Goal: Information Seeking & Learning: Learn about a topic

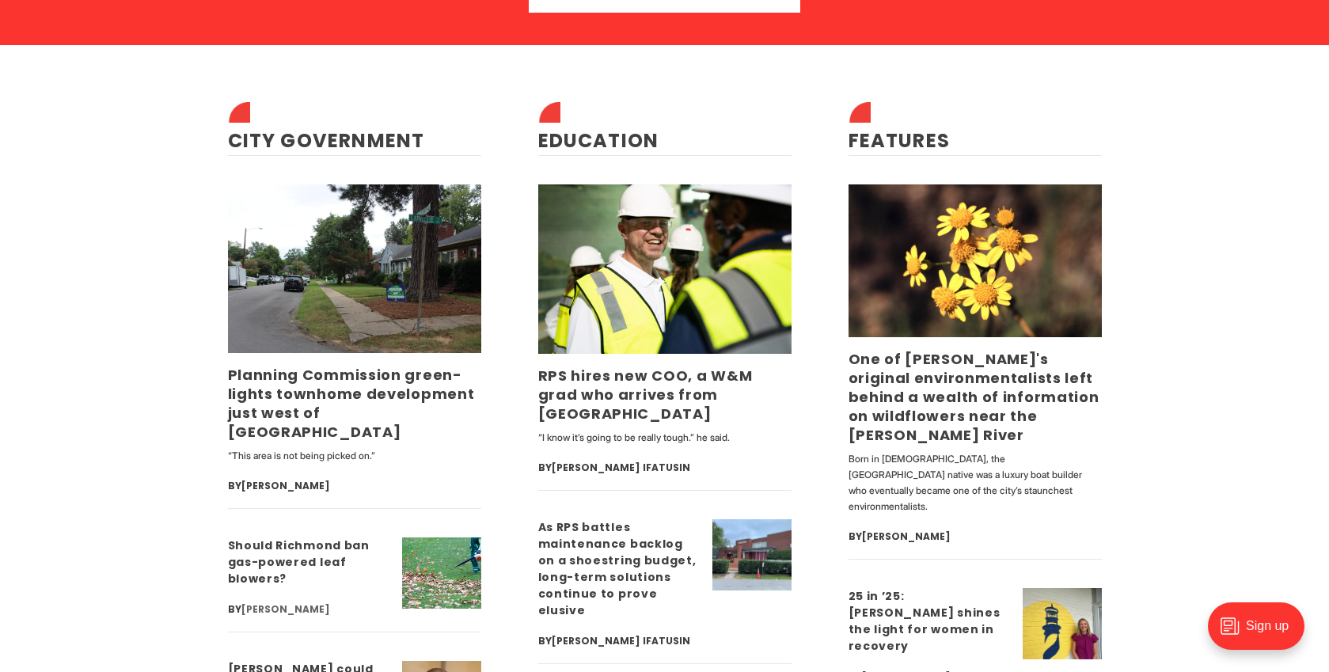
scroll to position [4043, 0]
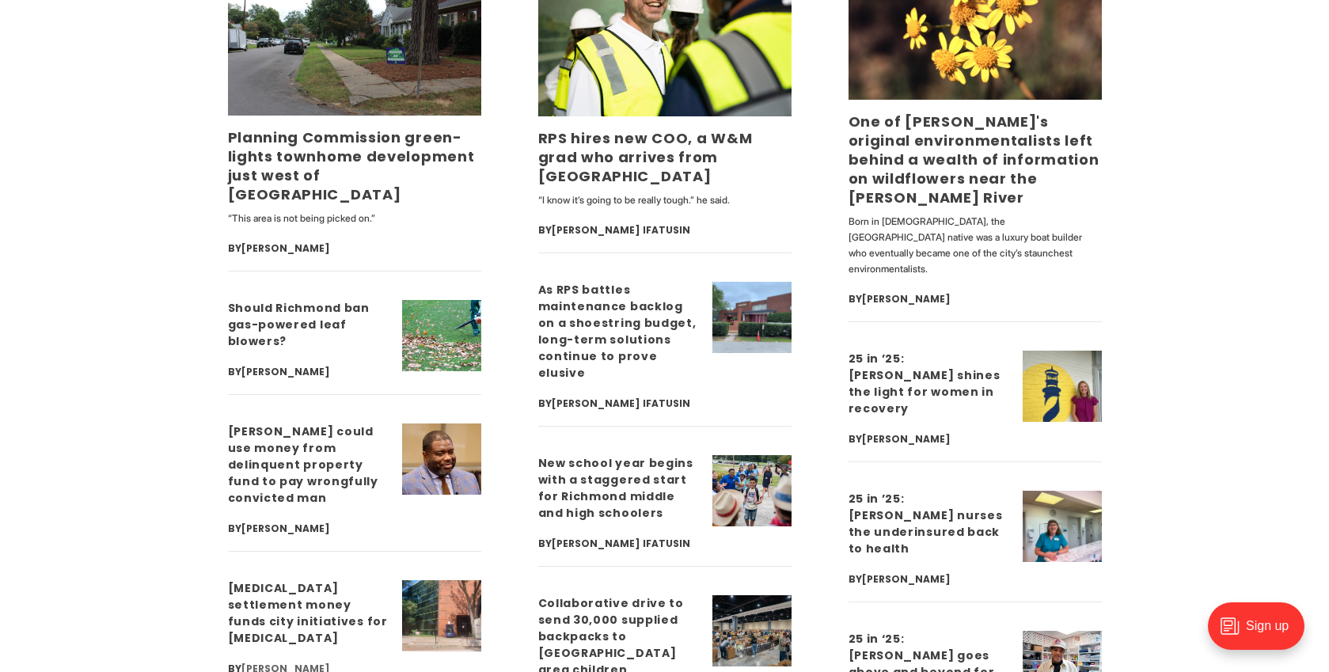
click at [330, 662] on link "[PERSON_NAME]" at bounding box center [285, 668] width 89 height 13
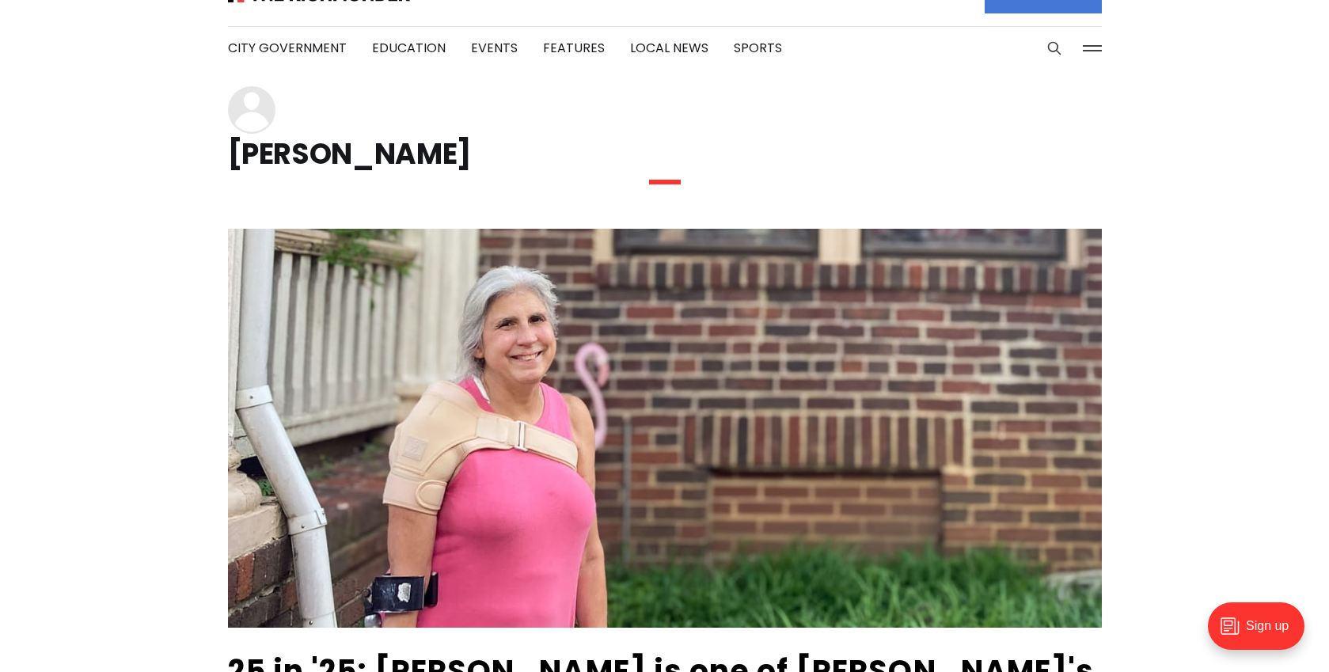
scroll to position [424, 0]
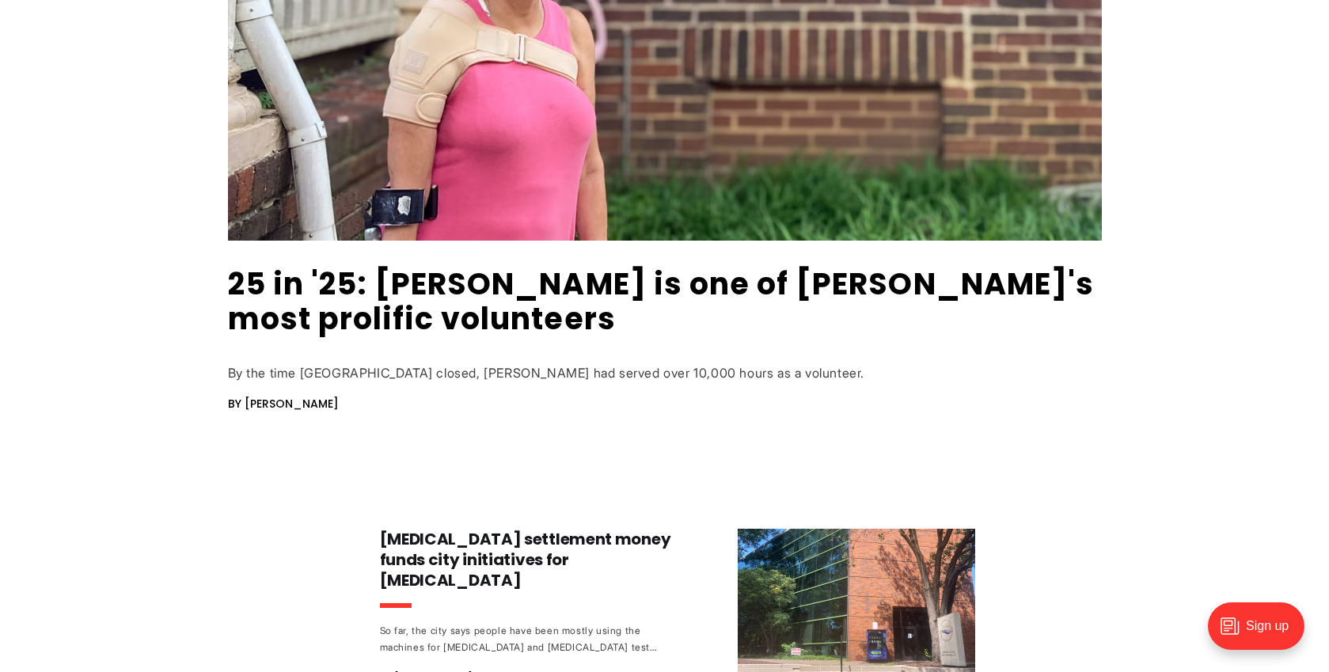
click at [557, 376] on div "By the time [GEOGRAPHIC_DATA] closed, [PERSON_NAME] had served over 10,000 hour…" at bounding box center [665, 373] width 874 height 17
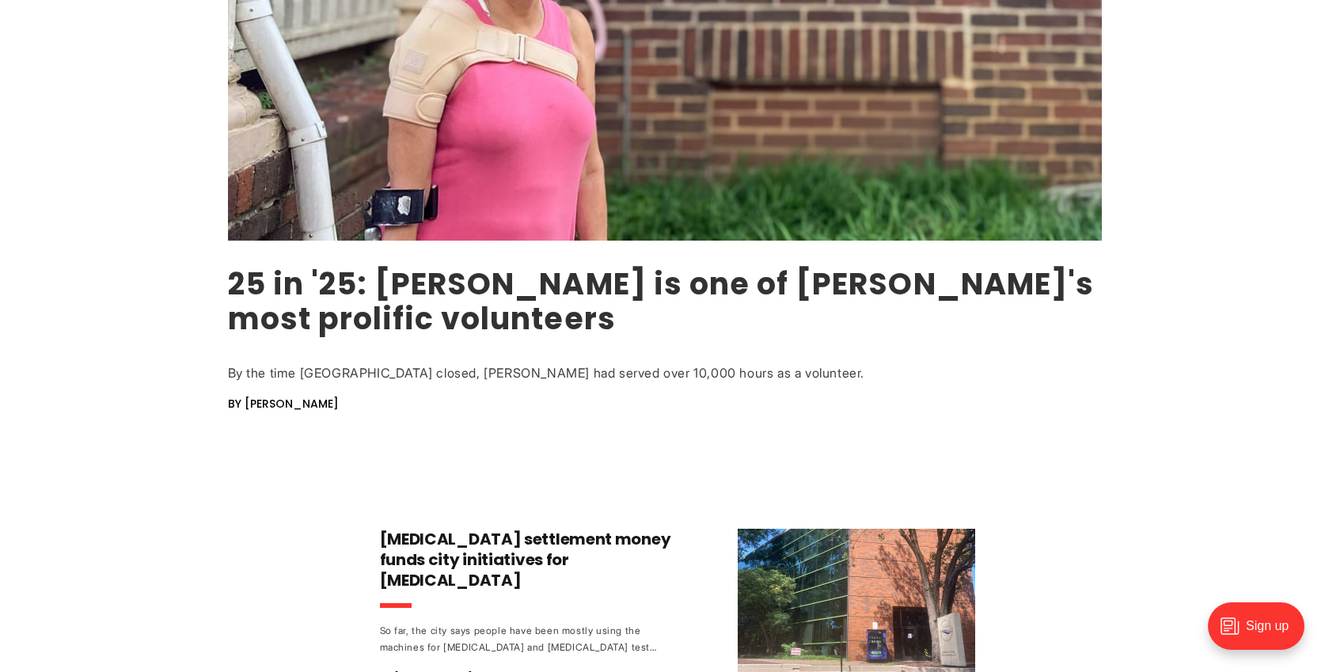
click at [495, 279] on link "25 in '25: [PERSON_NAME] is one of [PERSON_NAME]'s most prolific volunteers" at bounding box center [661, 301] width 867 height 77
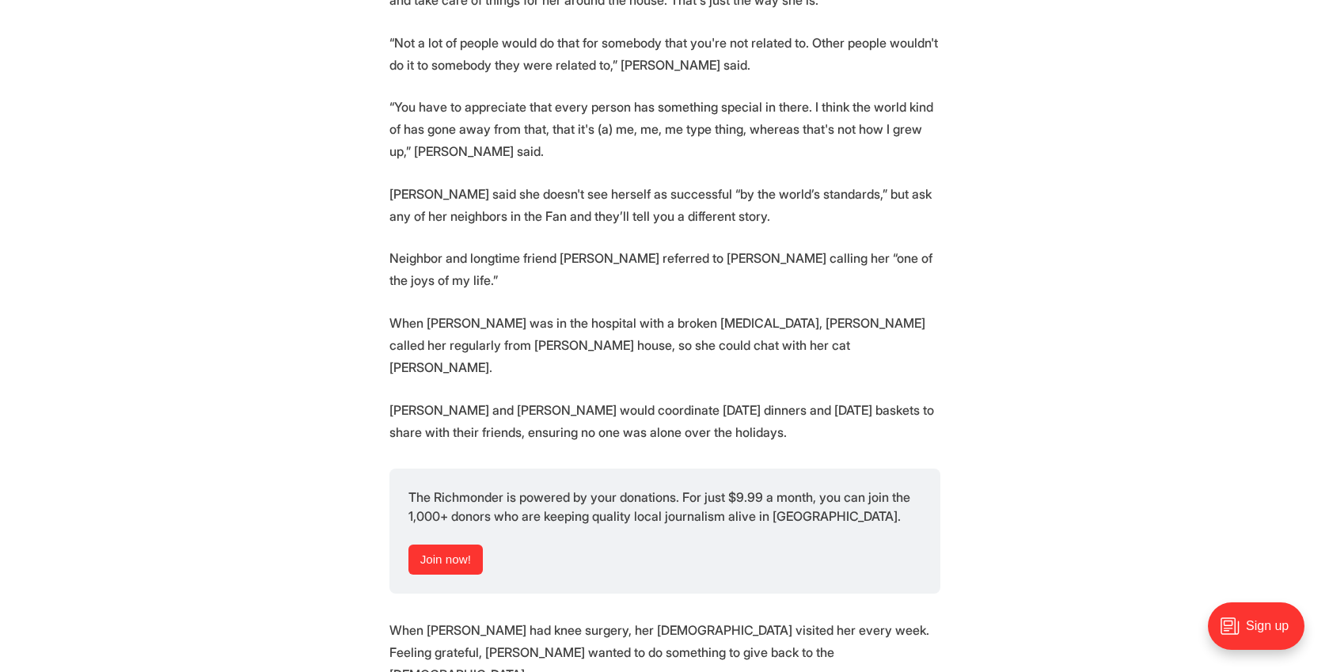
scroll to position [3003, 0]
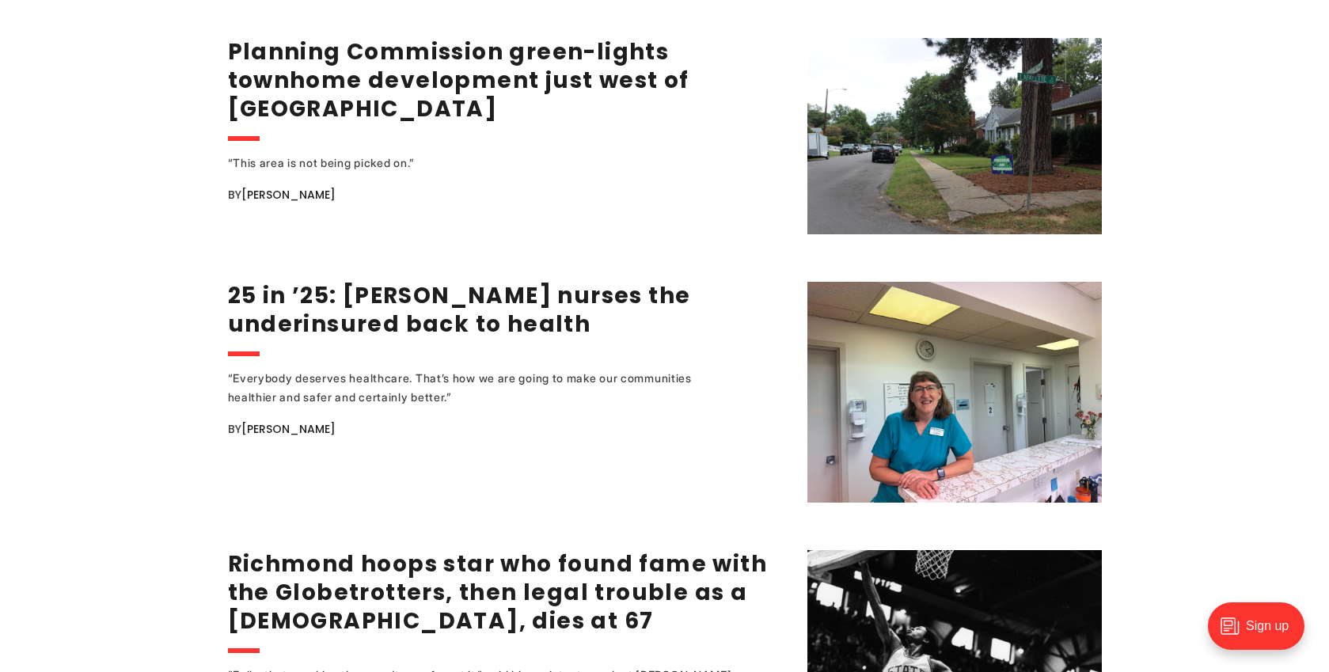
scroll to position [2117, 0]
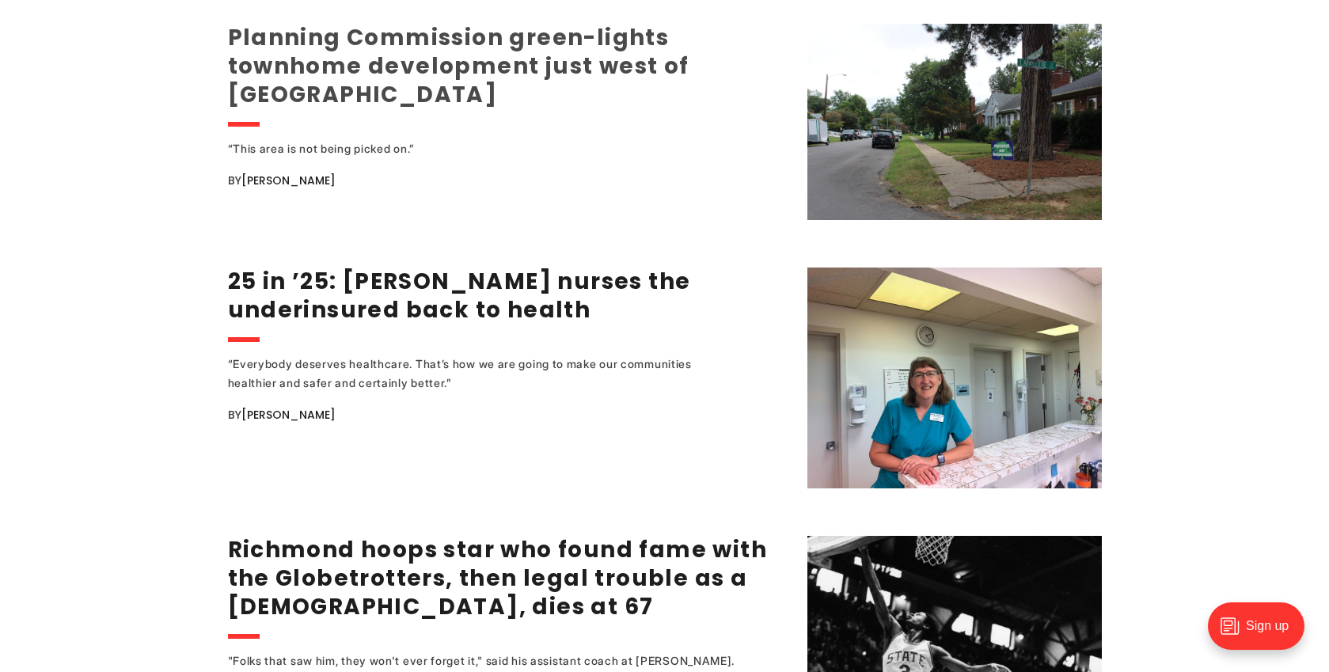
click at [459, 35] on link "Planning Commission green-lights townhome development just west of Carytown" at bounding box center [458, 66] width 461 height 88
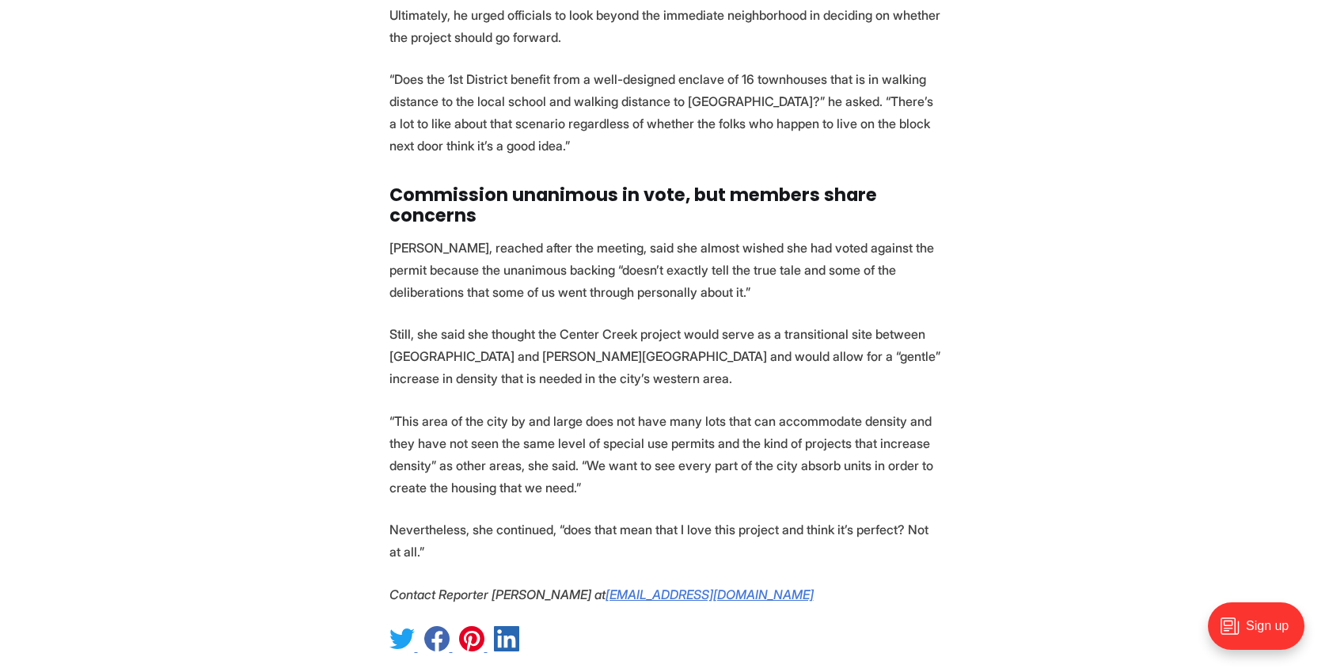
scroll to position [5279, 0]
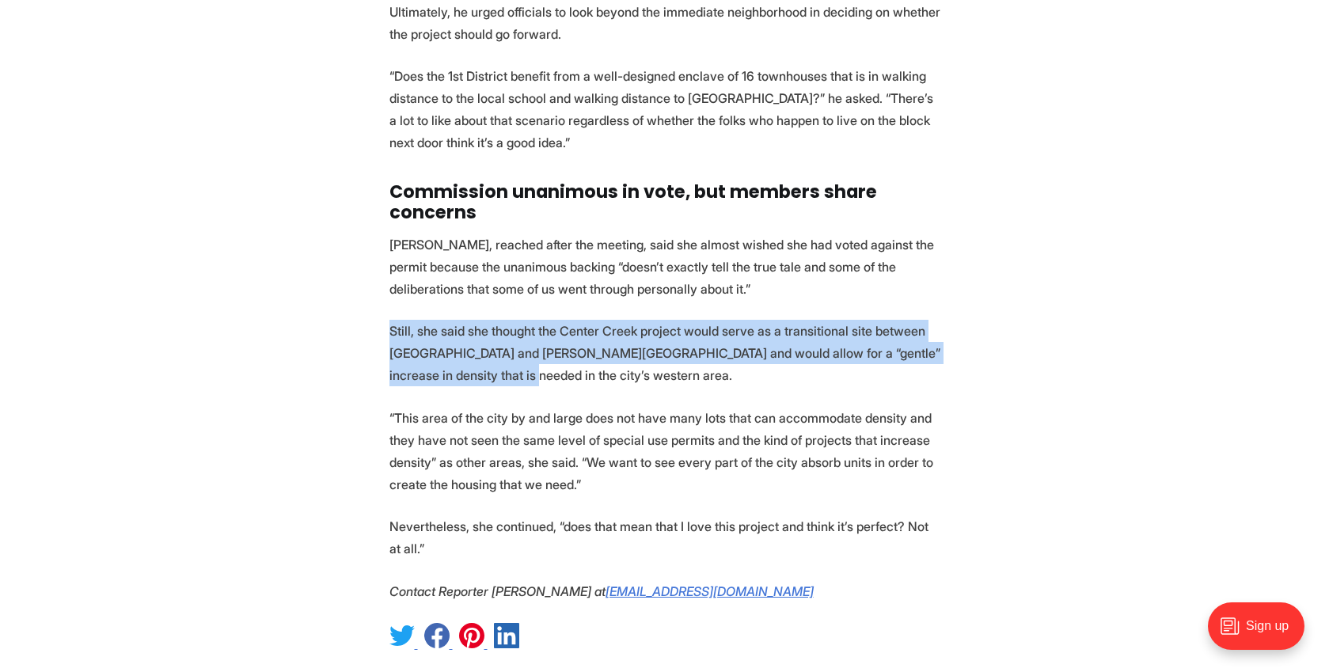
drag, startPoint x: 381, startPoint y: 283, endPoint x: 469, endPoint y: 334, distance: 101.1
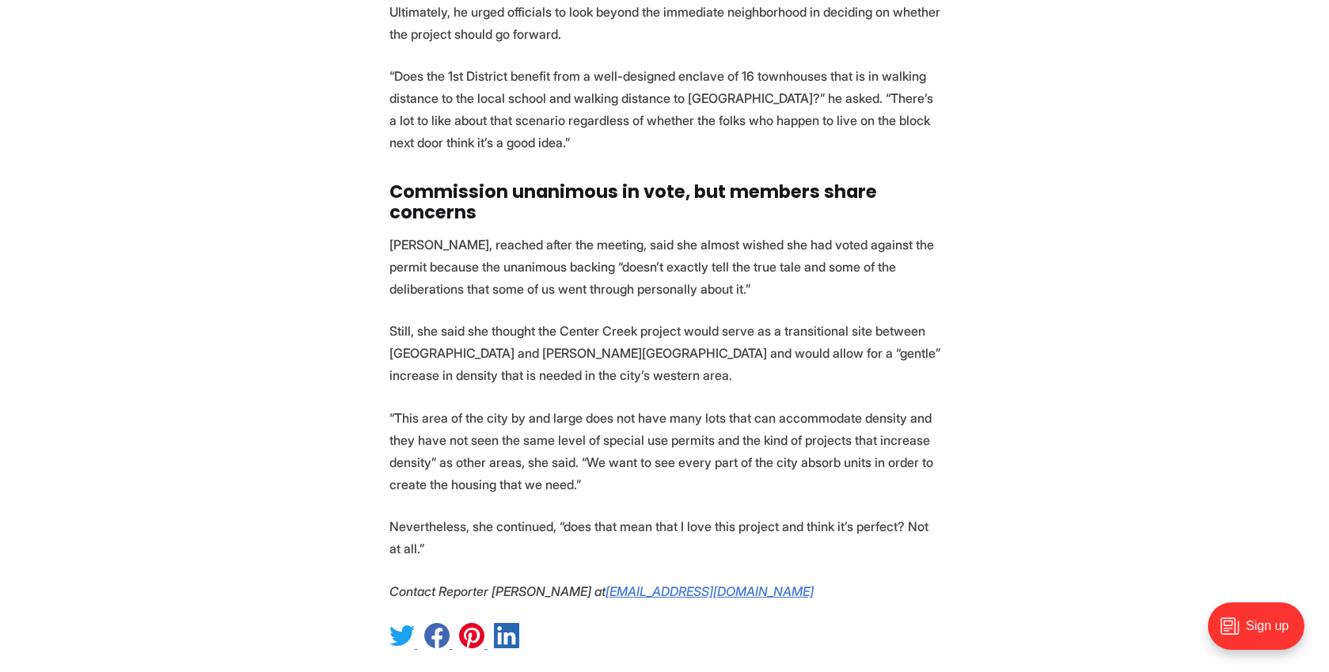
drag, startPoint x: 483, startPoint y: 342, endPoint x: 492, endPoint y: 383, distance: 42.1
click at [482, 342] on p "Still, she said she thought the Center Creek project would serve as a transitio…" at bounding box center [664, 353] width 551 height 66
click at [502, 422] on p "“This area of the city by and large does not have many lots that can accommodat…" at bounding box center [664, 451] width 551 height 89
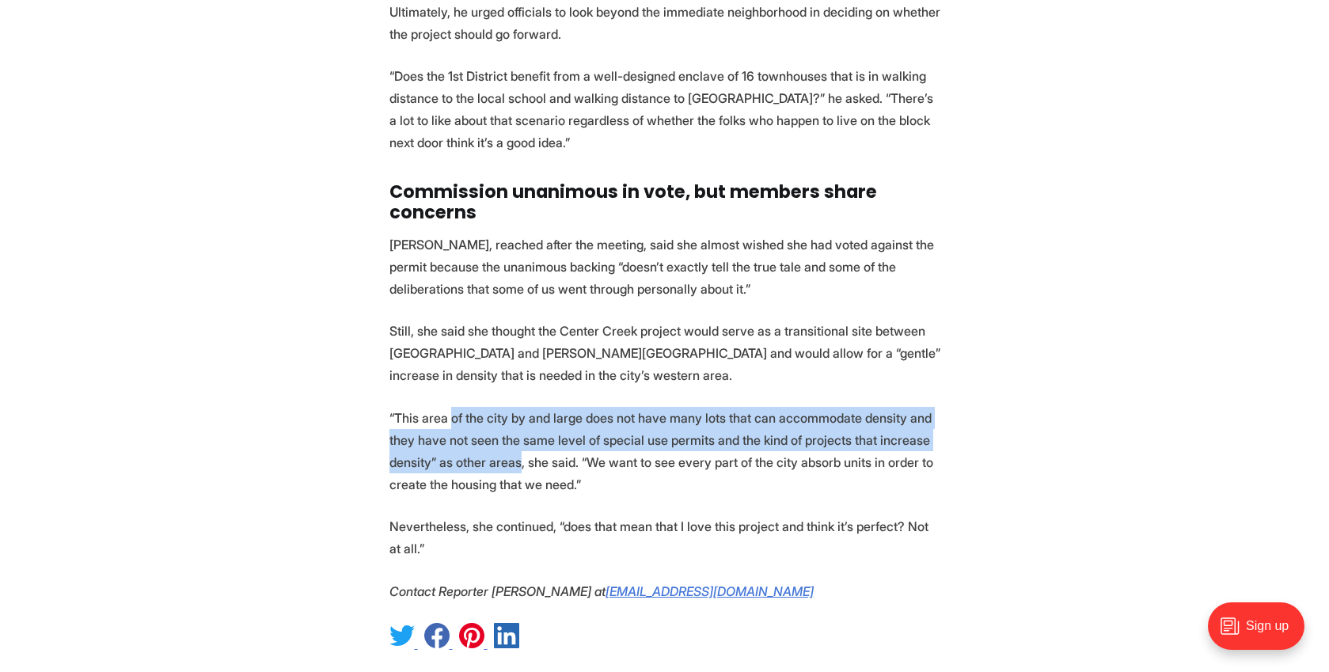
drag, startPoint x: 495, startPoint y: 417, endPoint x: 451, endPoint y: 400, distance: 46.6
click at [451, 407] on p "“This area of the city by and large does not have many lots that can accommodat…" at bounding box center [664, 451] width 551 height 89
click at [442, 415] on p "“This area of the city by and large does not have many lots that can accommodat…" at bounding box center [664, 451] width 551 height 89
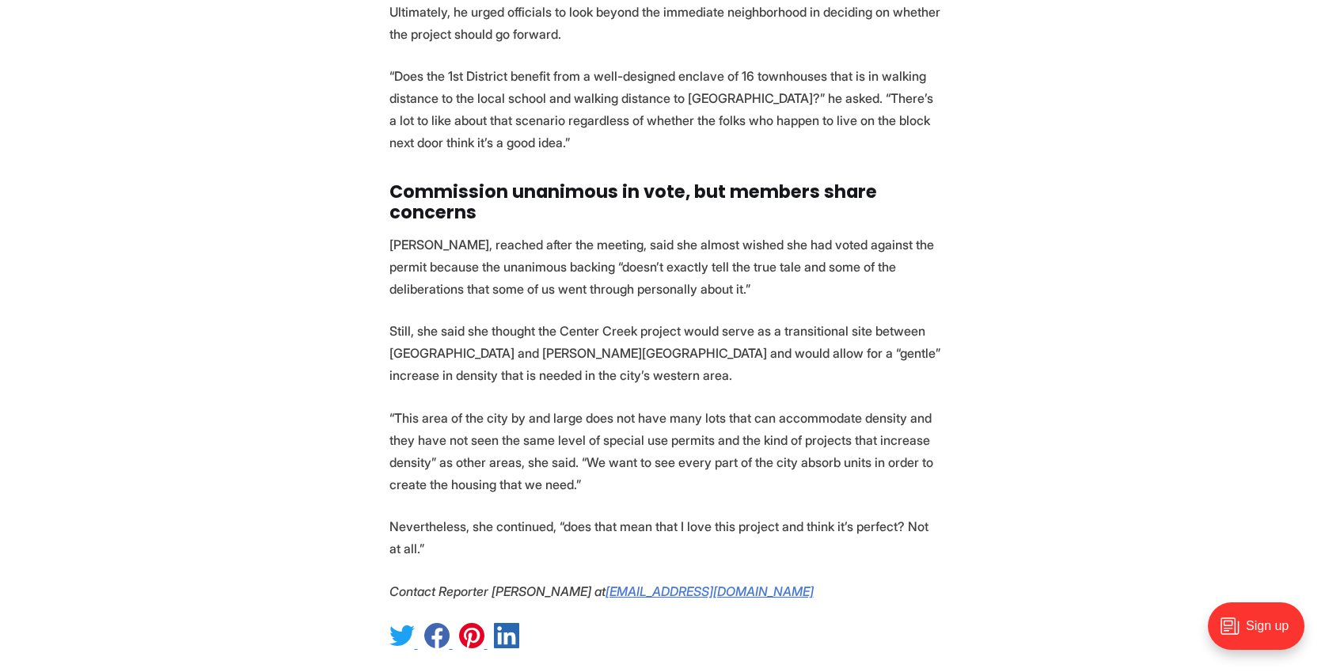
click at [454, 450] on p "“This area of the city by and large does not have many lots that can accommodat…" at bounding box center [664, 451] width 551 height 89
click at [468, 515] on p "Nevertheless, she continued, “does that mean that I love this project and think…" at bounding box center [664, 537] width 551 height 44
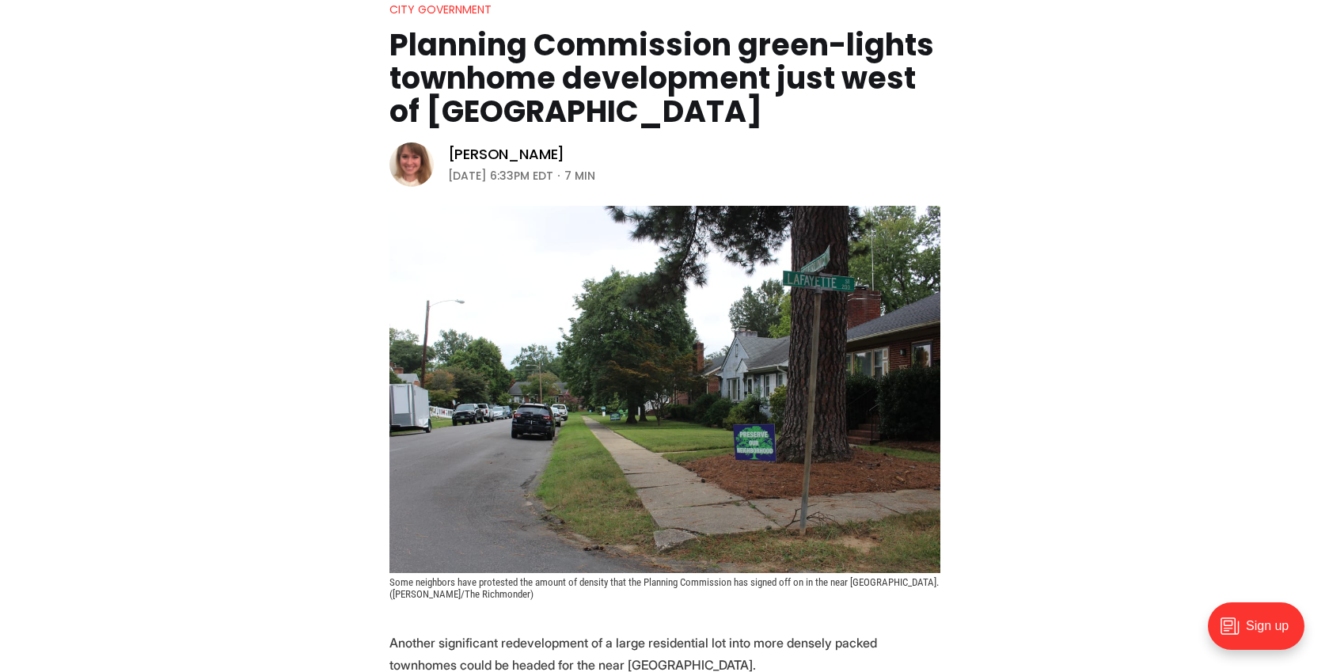
scroll to position [0, 0]
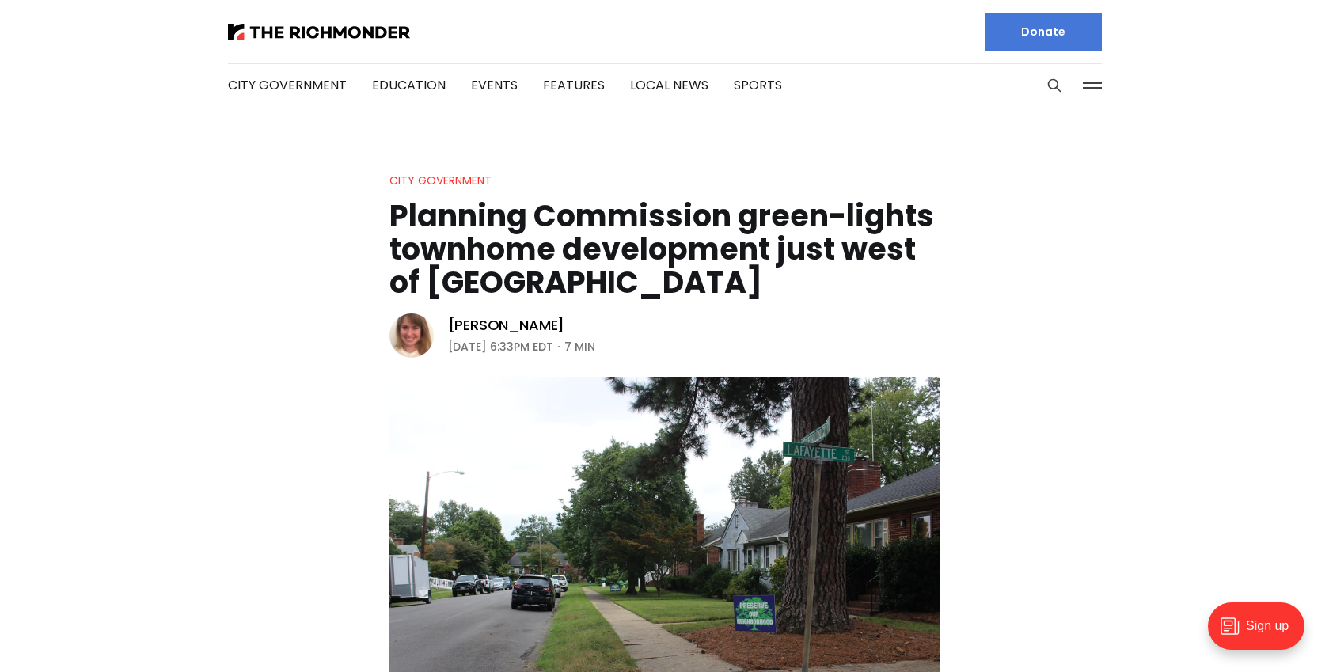
click at [228, 196] on header "City Government Planning Commission green-lights townhome development just west…" at bounding box center [664, 471] width 1329 height 600
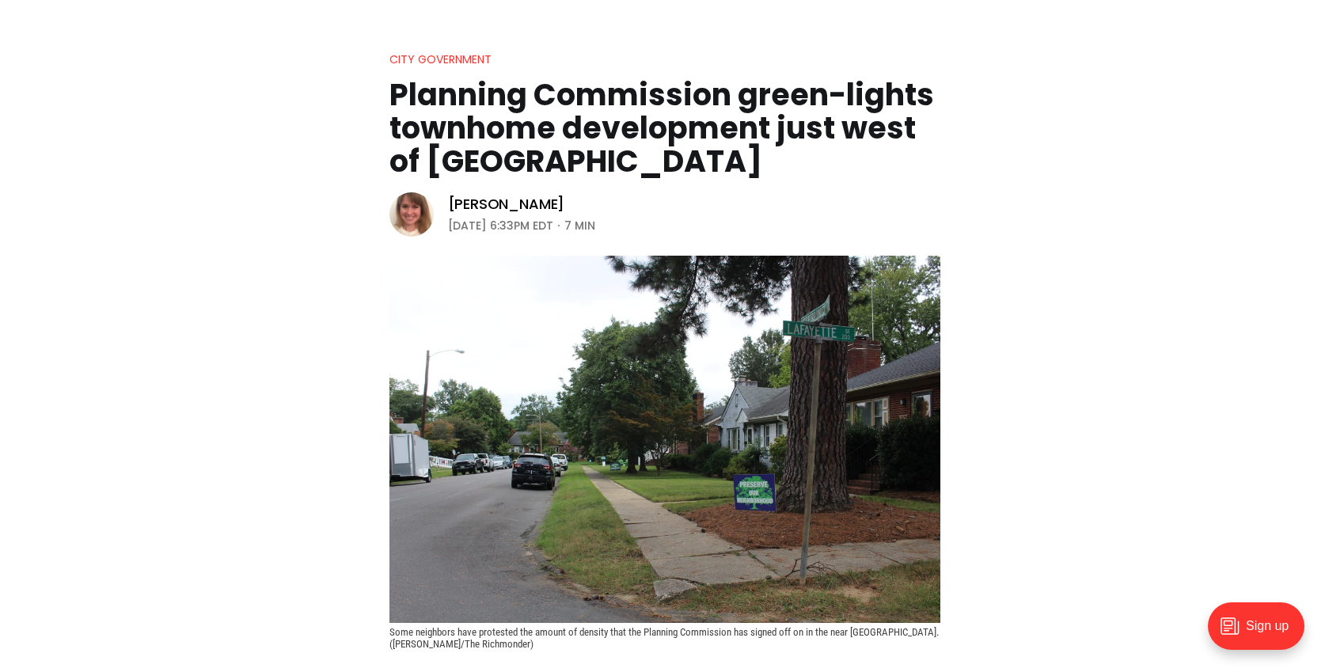
scroll to position [125, 0]
